Goal: Information Seeking & Learning: Learn about a topic

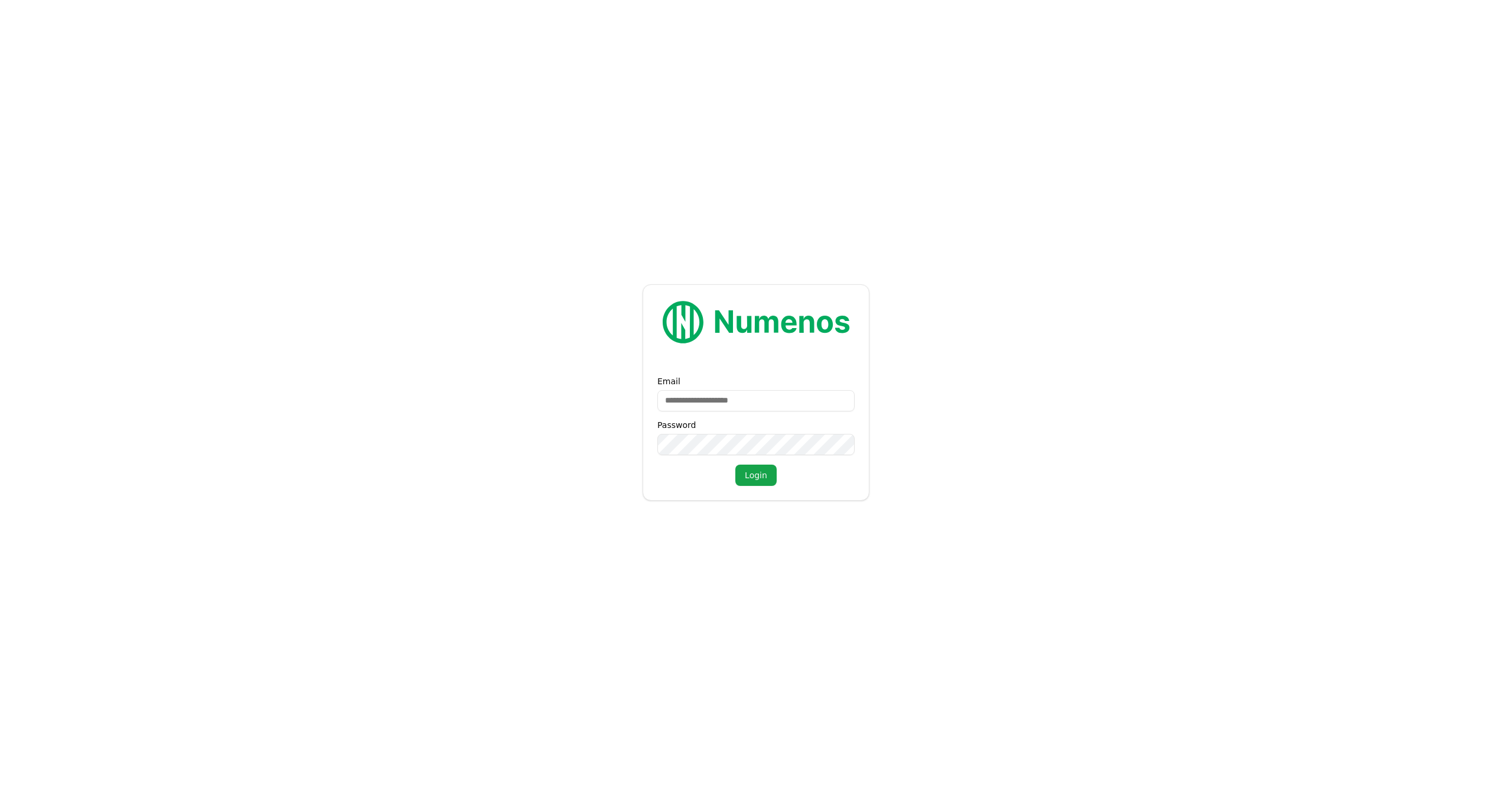
type input "**********"
click at [762, 477] on button "Login" at bounding box center [756, 475] width 42 height 21
click at [580, 426] on form "**********" at bounding box center [756, 392] width 1512 height 785
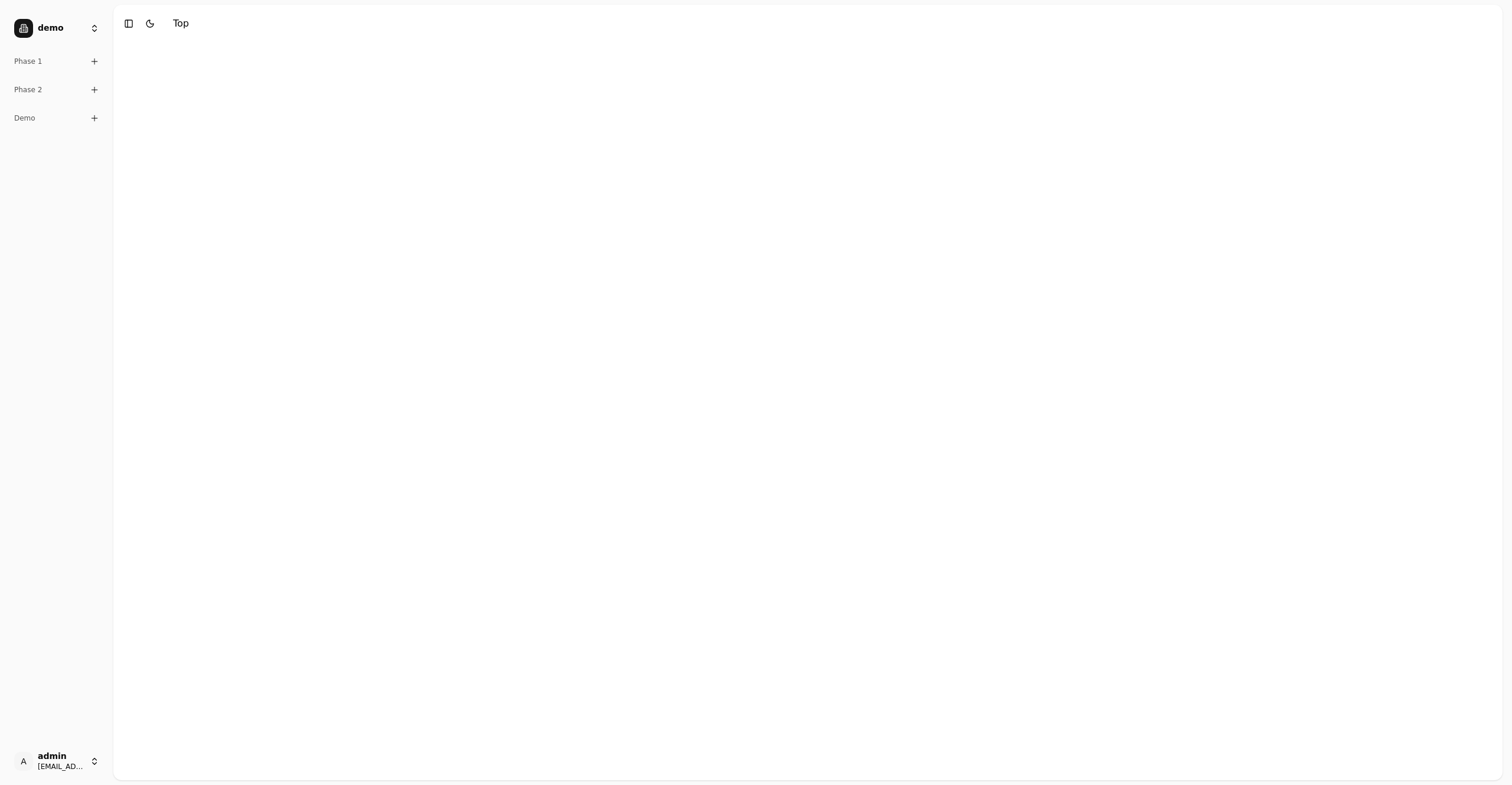
click at [90, 64] on icon at bounding box center [94, 61] width 9 height 9
click at [98, 126] on icon at bounding box center [94, 130] width 9 height 9
click at [76, 265] on div "Demo" at bounding box center [57, 262] width 95 height 19
click at [78, 87] on link "Foundation Model" at bounding box center [57, 80] width 95 height 19
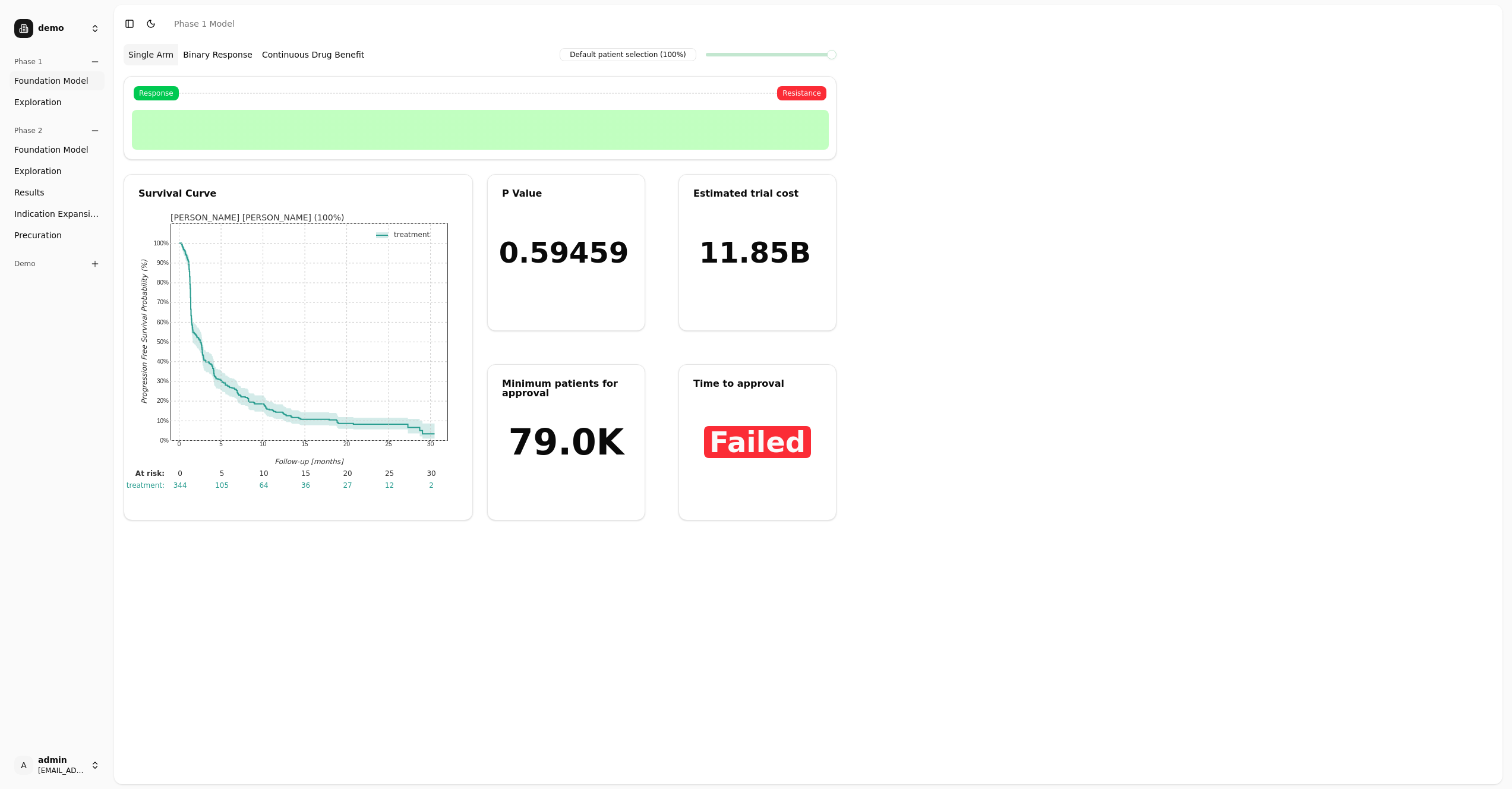
click at [79, 101] on link "Exploration" at bounding box center [57, 102] width 95 height 19
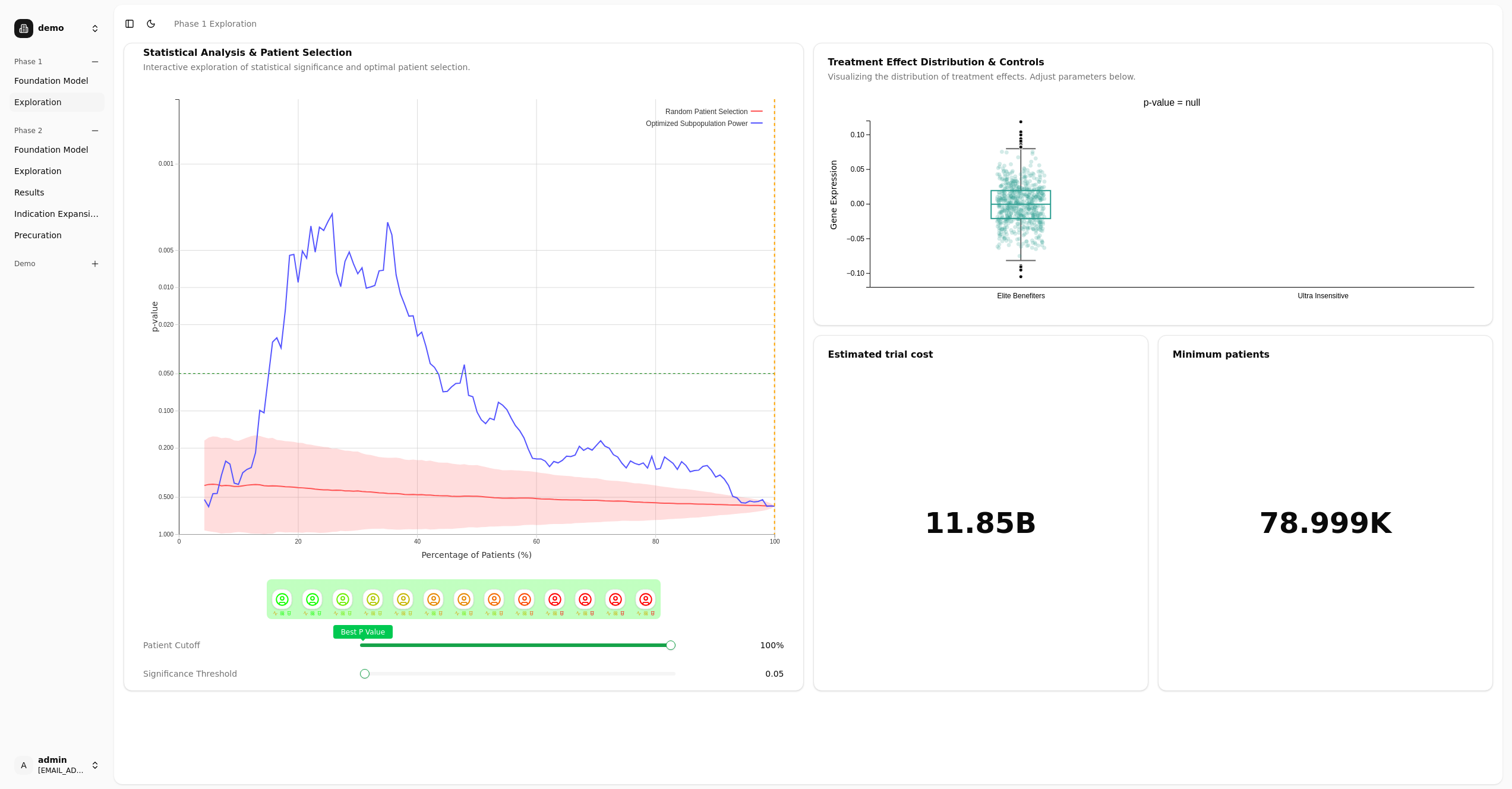
click at [78, 153] on span "Foundation Model" at bounding box center [51, 150] width 74 height 12
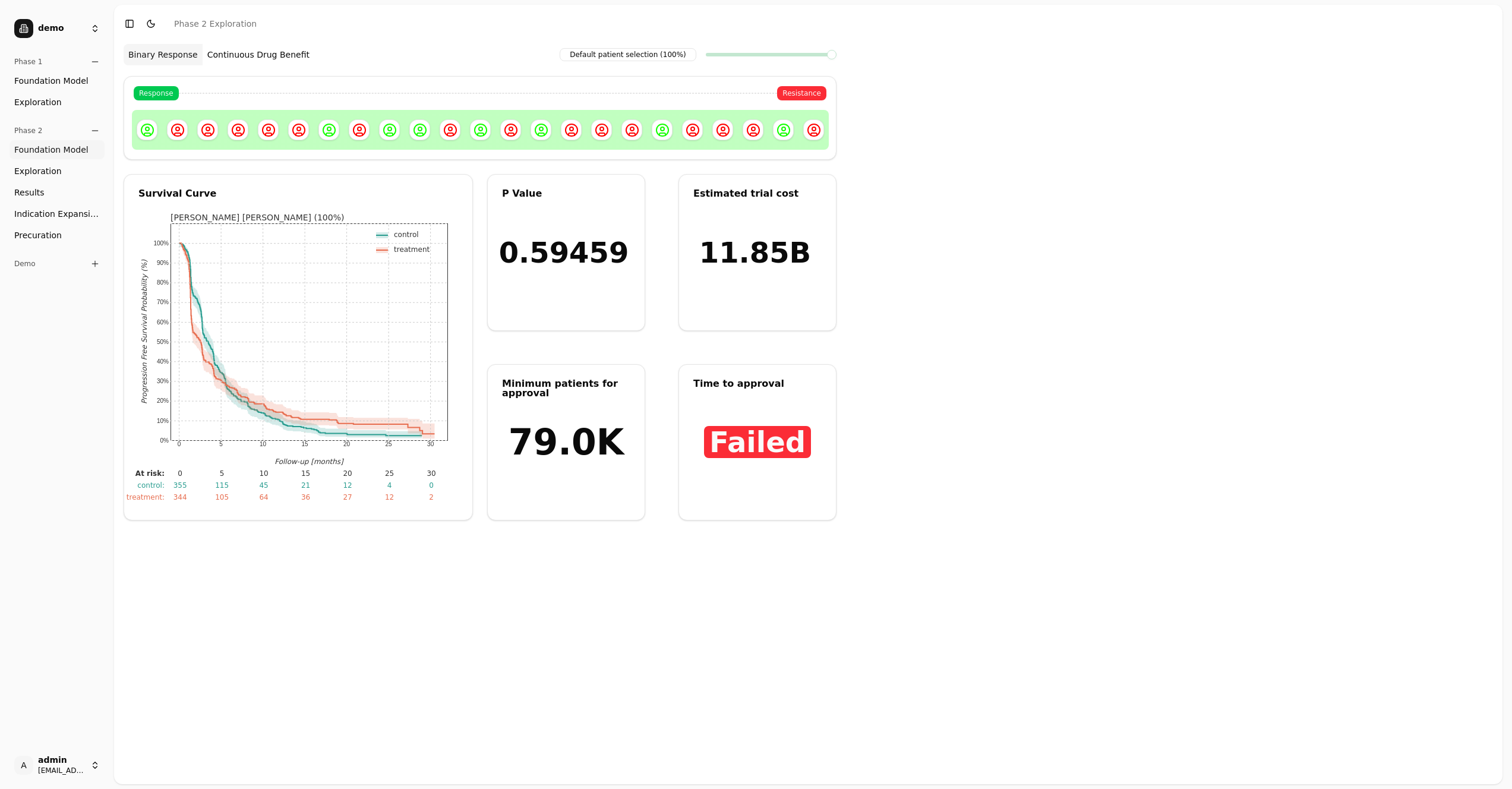
click at [76, 174] on link "Exploration" at bounding box center [57, 171] width 95 height 19
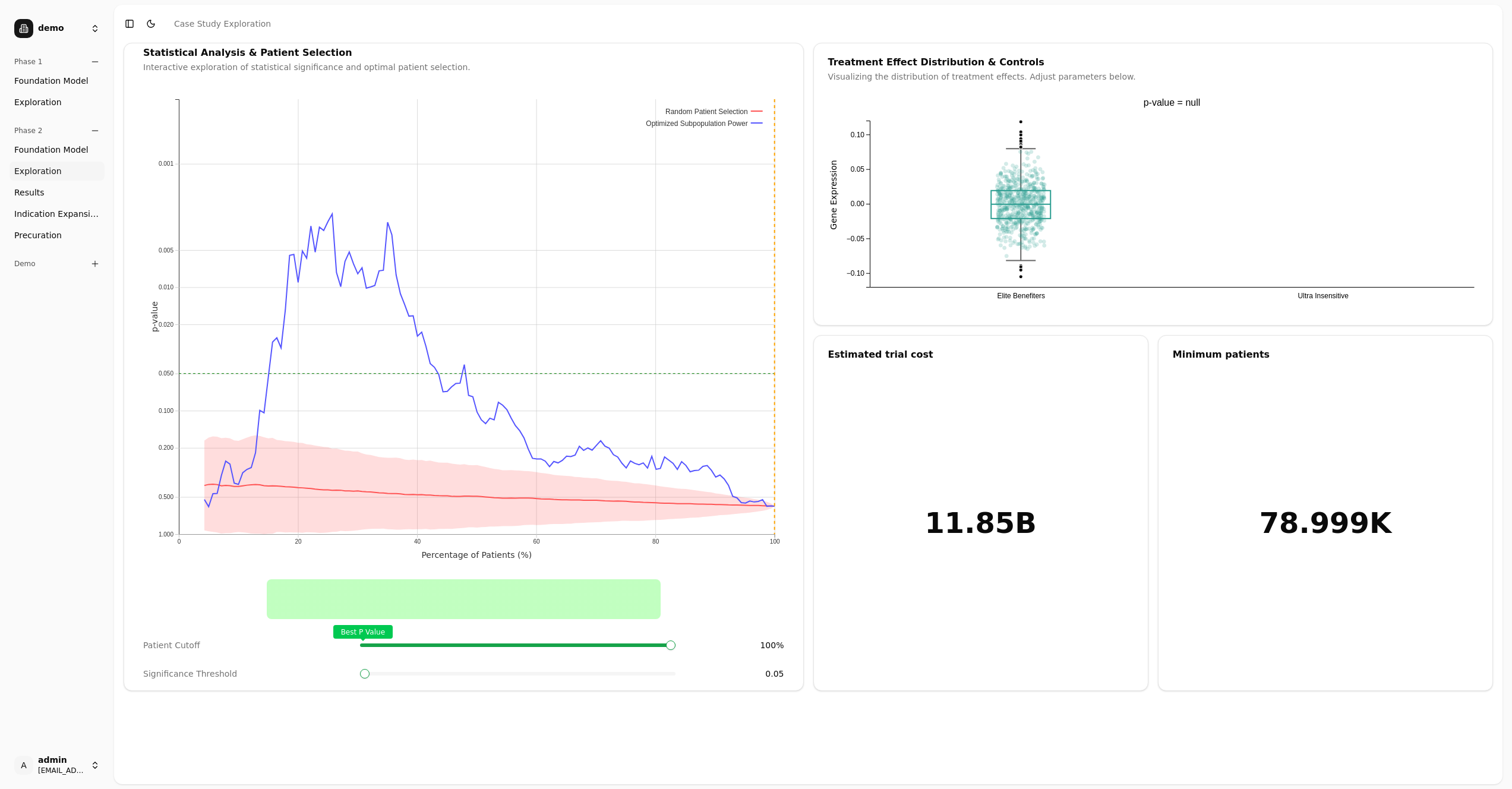
click at [75, 200] on link "Results" at bounding box center [57, 193] width 95 height 19
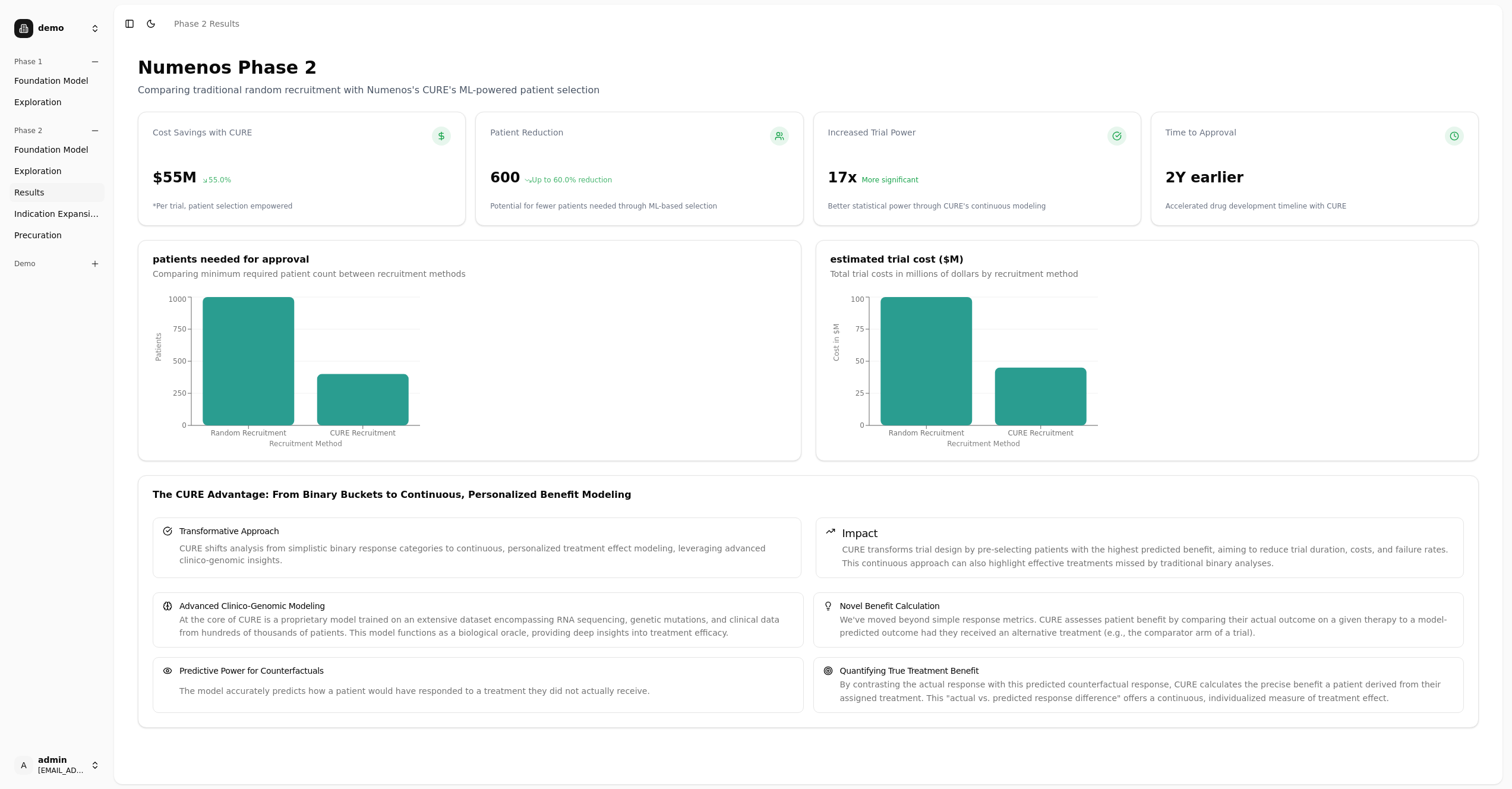
click at [81, 217] on span "Indication Expansion" at bounding box center [56, 214] width 86 height 12
